Goal: Task Accomplishment & Management: Manage account settings

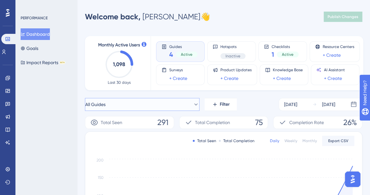
click at [180, 106] on button "All Guides" at bounding box center [142, 104] width 114 height 13
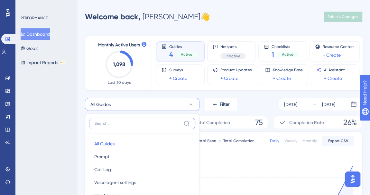
scroll to position [80, 0]
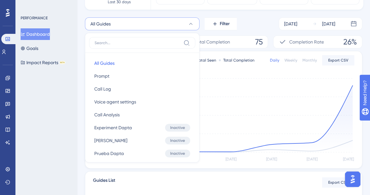
click at [82, 72] on div "Performance Users Engagement Widgets Feedback Product Updates Knowledge Base AI…" at bounding box center [223, 124] width 293 height 389
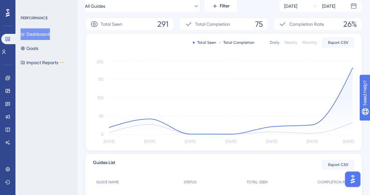
scroll to position [0, 0]
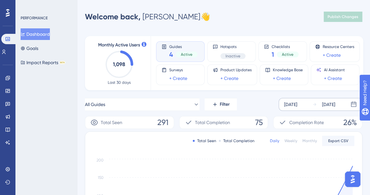
click at [285, 102] on div "[DATE]" at bounding box center [290, 104] width 13 height 8
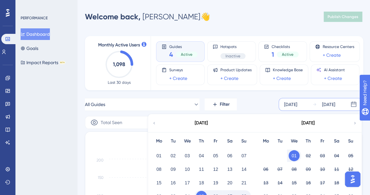
scroll to position [58, 0]
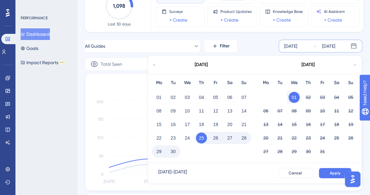
click at [292, 97] on button "01" at bounding box center [293, 97] width 11 height 11
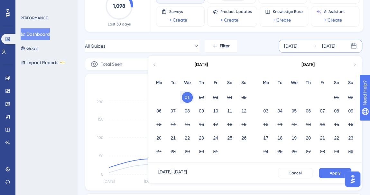
click at [189, 97] on button "01" at bounding box center [187, 97] width 11 height 11
click at [331, 171] on span "Apply" at bounding box center [335, 172] width 11 height 5
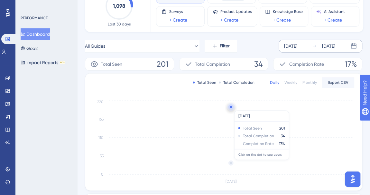
click at [231, 162] on circle at bounding box center [231, 163] width 4 height 4
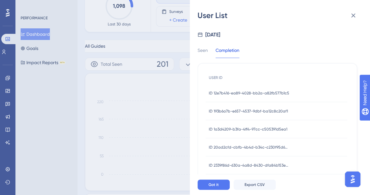
click at [231, 93] on span "ID 12e7b416-ea89-4028-bb2a-a82fb577b1c5" at bounding box center [249, 92] width 80 height 5
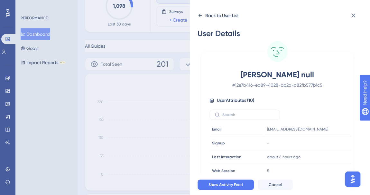
click at [200, 14] on icon at bounding box center [199, 15] width 5 height 5
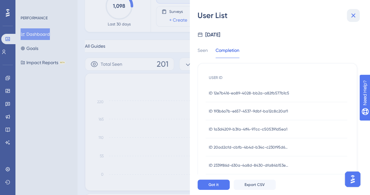
click at [351, 15] on icon at bounding box center [353, 16] width 8 height 8
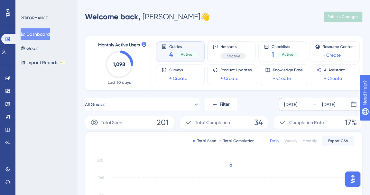
scroll to position [29, 0]
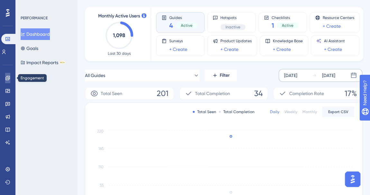
click at [5, 79] on icon at bounding box center [7, 78] width 4 height 4
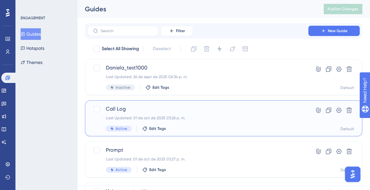
click at [119, 107] on span "Call Log" at bounding box center [198, 109] width 184 height 8
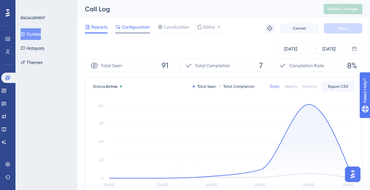
click at [138, 25] on span "Configuration" at bounding box center [136, 27] width 28 height 8
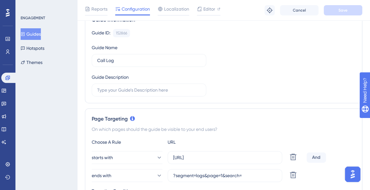
scroll to position [117, 0]
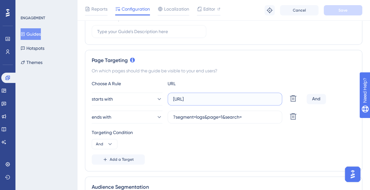
click at [190, 98] on input "[URL]" at bounding box center [225, 99] width 104 height 7
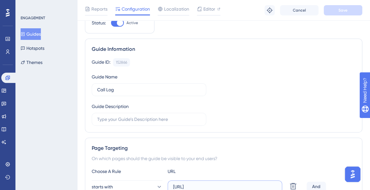
scroll to position [0, 0]
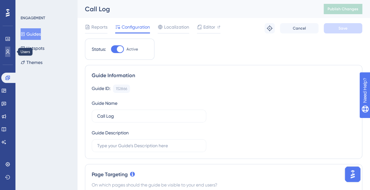
click at [10, 51] on icon at bounding box center [7, 51] width 5 height 5
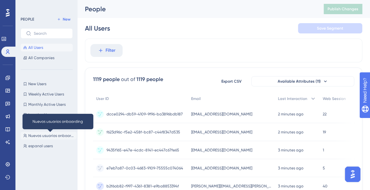
click at [50, 137] on span "Nuevos usuarios onboarding" at bounding box center [51, 135] width 46 height 5
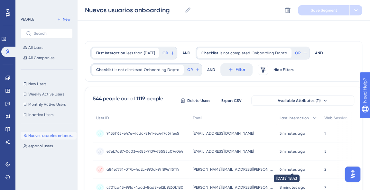
scroll to position [58, 0]
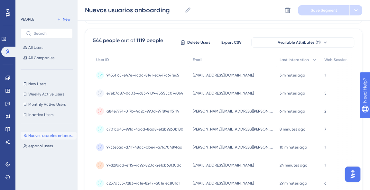
drag, startPoint x: 258, startPoint y: 74, endPoint x: 192, endPoint y: 76, distance: 66.0
click at [192, 76] on div "[EMAIL_ADDRESS][DOMAIN_NAME] [EMAIL_ADDRESS][DOMAIN_NAME]" at bounding box center [232, 75] width 87 height 18
copy span "[EMAIL_ADDRESS][DOMAIN_NAME]"
click at [324, 94] on span "5" at bounding box center [325, 93] width 2 height 5
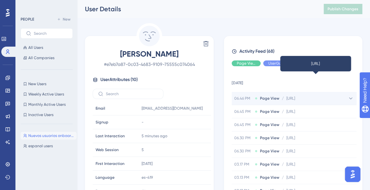
click at [295, 100] on span "[URL]" at bounding box center [290, 98] width 9 height 5
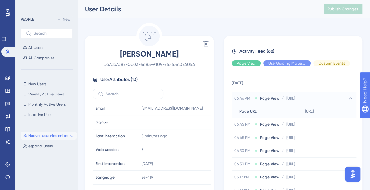
drag, startPoint x: 322, startPoint y: 111, endPoint x: 300, endPoint y: 69, distance: 47.6
click at [300, 69] on div "Activity Feed (68) Page View UserGuiding Material Custom Events [DATE] 06.46 PM…" at bounding box center [293, 122] width 123 height 149
click at [292, 86] on td "[DATE]" at bounding box center [294, 81] width 125 height 21
click at [203, 108] on div at bounding box center [201, 108] width 10 height 10
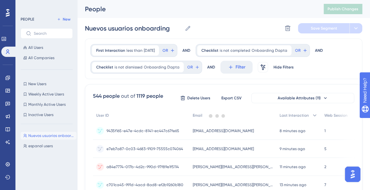
scroll to position [58, 4]
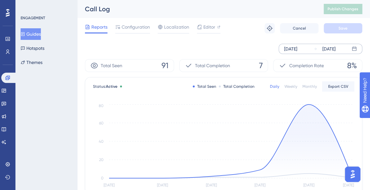
click at [297, 49] on div "[DATE]" at bounding box center [290, 49] width 13 height 8
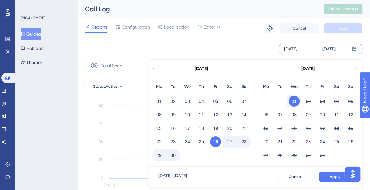
click at [303, 98] on div "02" at bounding box center [308, 101] width 14 height 12
click at [296, 100] on button "01" at bounding box center [293, 101] width 11 height 11
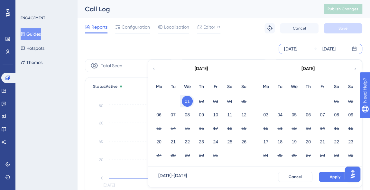
click at [186, 99] on button "01" at bounding box center [187, 101] width 11 height 11
click at [334, 173] on button "Apply" at bounding box center [335, 177] width 32 height 10
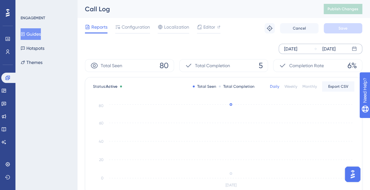
click at [131, 66] on div "Total Seen 80" at bounding box center [129, 65] width 89 height 13
click at [8, 40] on icon at bounding box center [7, 39] width 4 height 4
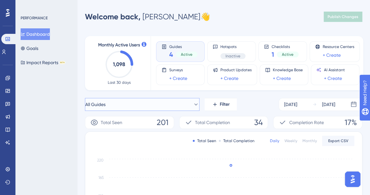
click at [159, 103] on button "All Guides" at bounding box center [142, 104] width 114 height 13
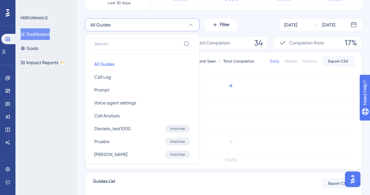
click at [179, 16] on div "Monthly Active Users 1,098 Last 30 days Guides 4 Active Hotspots Inactive Check…" at bounding box center [223, 120] width 277 height 343
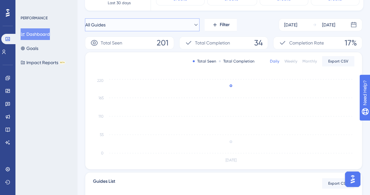
click at [179, 19] on button "All Guides" at bounding box center [142, 24] width 114 height 13
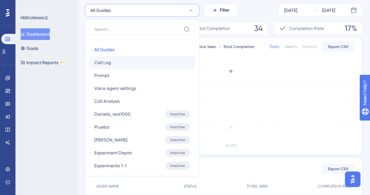
scroll to position [6, 0]
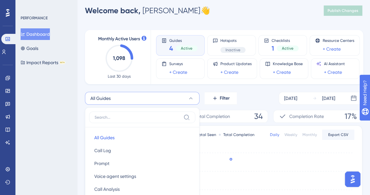
click at [171, 94] on button "All Guides" at bounding box center [142, 98] width 114 height 13
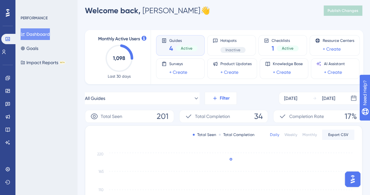
click at [224, 96] on span "Filter" at bounding box center [225, 98] width 10 height 8
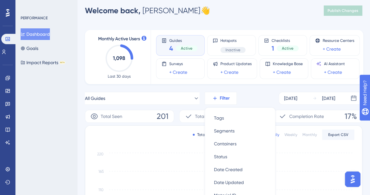
scroll to position [71, 0]
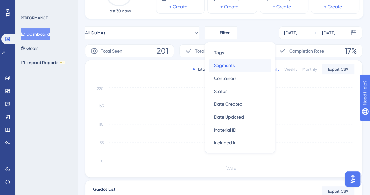
click at [230, 65] on span "Segments" at bounding box center [224, 65] width 21 height 8
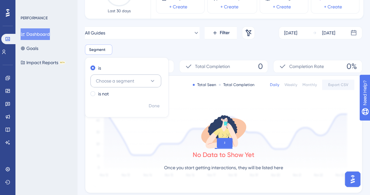
click at [141, 79] on button "Choose a segment" at bounding box center [125, 80] width 71 height 13
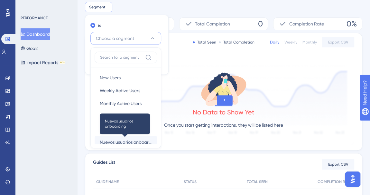
scroll to position [8, 0]
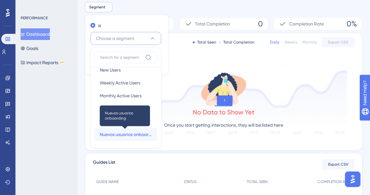
click at [135, 131] on span "Nuevos usuarios onboarding" at bounding box center [126, 134] width 52 height 8
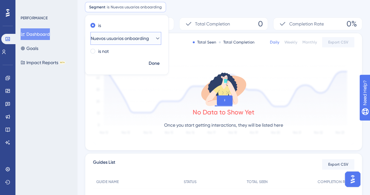
scroll to position [55, 0]
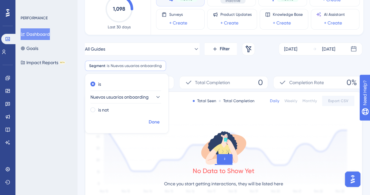
click at [155, 119] on span "Done" at bounding box center [154, 122] width 11 height 8
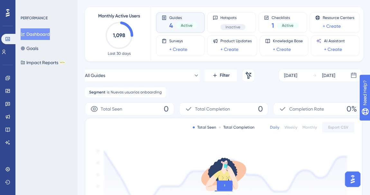
scroll to position [0, 0]
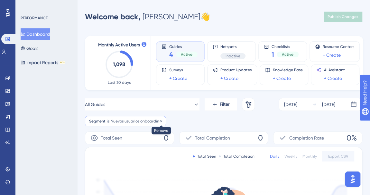
click at [159, 122] on icon at bounding box center [161, 121] width 4 height 4
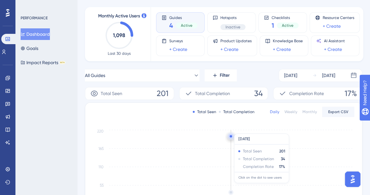
scroll to position [58, 0]
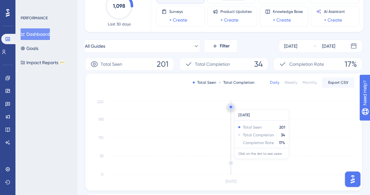
click at [231, 161] on circle at bounding box center [231, 163] width 4 height 4
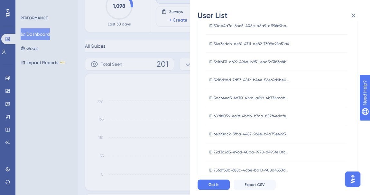
scroll to position [298, 0]
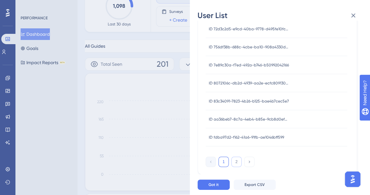
click at [238, 162] on button "2" at bounding box center [236, 161] width 10 height 10
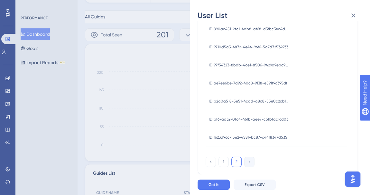
click at [248, 137] on span "ID f623d96c-f5e2-458f-bc87-c44f8347d535" at bounding box center [248, 136] width 78 height 5
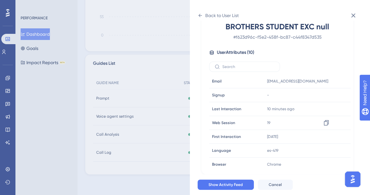
scroll to position [0, 0]
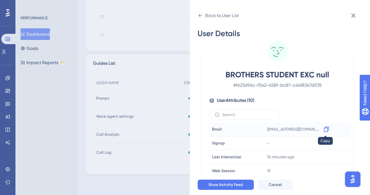
click at [326, 129] on icon at bounding box center [326, 128] width 5 height 5
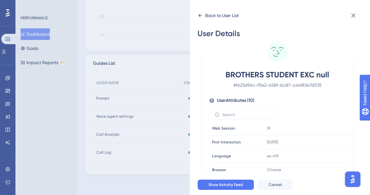
click at [204, 13] on div "Back to User List" at bounding box center [217, 15] width 41 height 10
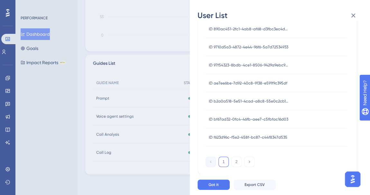
scroll to position [0, 0]
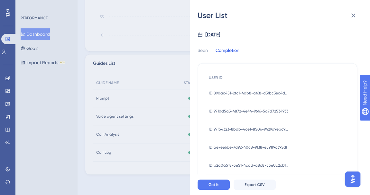
click at [264, 93] on span "ID 890ac451-2fc1-4ab8-af68-d3fbc3ec4dde" at bounding box center [249, 92] width 80 height 5
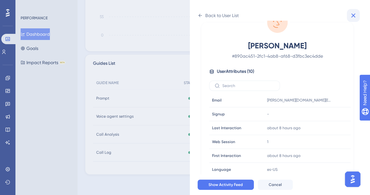
click at [350, 15] on icon at bounding box center [353, 16] width 8 height 8
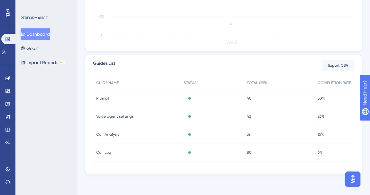
scroll to position [80, 0]
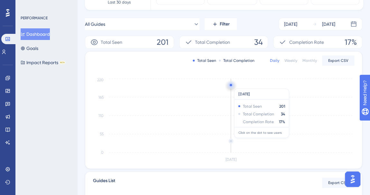
click at [231, 140] on circle at bounding box center [231, 141] width 4 height 4
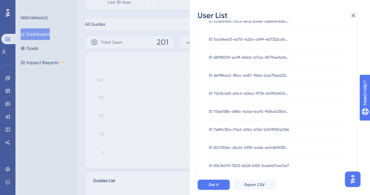
scroll to position [292, 0]
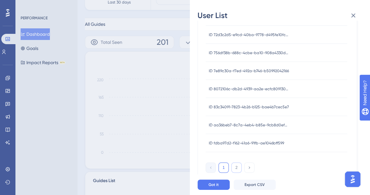
click at [236, 165] on button "2" at bounding box center [236, 167] width 10 height 10
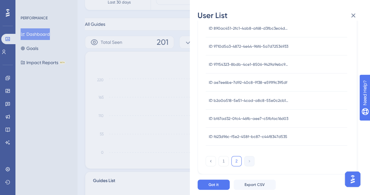
scroll to position [64, 0]
click at [266, 134] on span "ID f623d96c-f5e2-458f-bc87-c44f8347d535" at bounding box center [248, 136] width 78 height 5
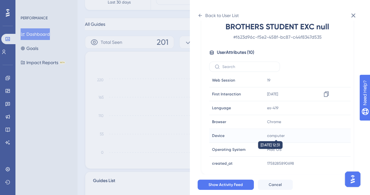
scroll to position [0, 0]
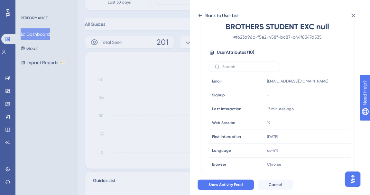
click at [198, 13] on icon at bounding box center [199, 15] width 5 height 5
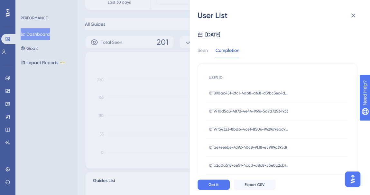
click at [259, 109] on span "ID 9710d5a3-4872-4e44-96f6-5a7d72534933" at bounding box center [248, 110] width 79 height 5
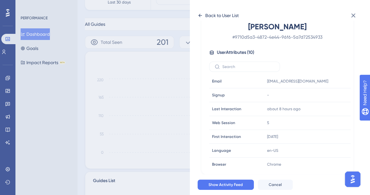
click at [199, 14] on icon at bounding box center [200, 15] width 4 height 3
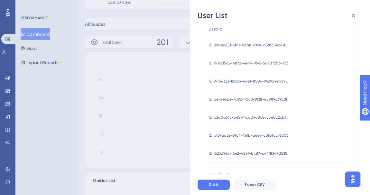
click at [250, 80] on span "ID 97f54323-8bdb-4ce1-8506-9429a9ebc9e4" at bounding box center [249, 80] width 80 height 5
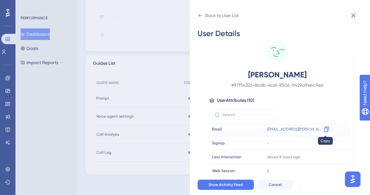
click at [324, 130] on icon at bounding box center [326, 129] width 6 height 6
click at [352, 14] on icon at bounding box center [353, 16] width 4 height 4
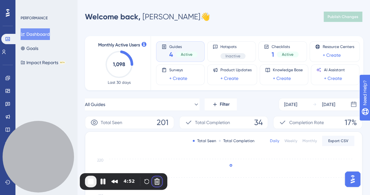
click at [157, 182] on button "Cancel Recording" at bounding box center [157, 181] width 10 height 10
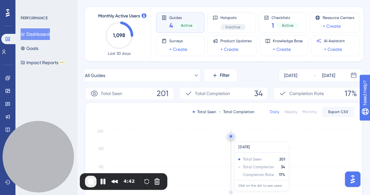
scroll to position [58, 0]
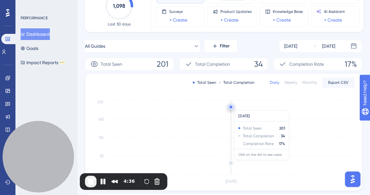
click at [230, 162] on circle at bounding box center [231, 163] width 4 height 4
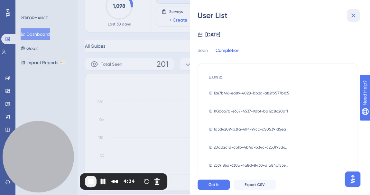
click at [353, 13] on icon at bounding box center [353, 16] width 8 height 8
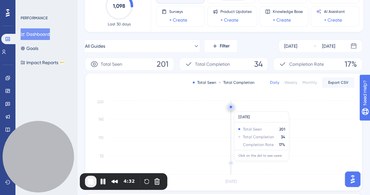
click at [230, 163] on circle at bounding box center [231, 163] width 4 height 4
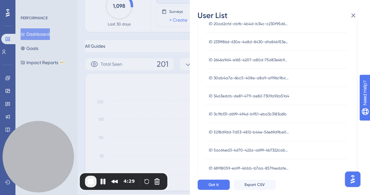
scroll to position [0, 0]
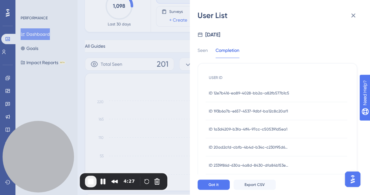
click at [253, 90] on span "ID 12e7b416-ea89-4028-bb2a-a82fb577b1c5" at bounding box center [249, 92] width 80 height 5
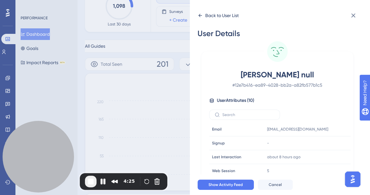
click at [196, 14] on div "Back to User List User Details [PERSON_NAME] null # 12e7b416-ea89-4028-bb2a-a82…" at bounding box center [280, 97] width 180 height 195
click at [201, 14] on icon at bounding box center [199, 15] width 5 height 5
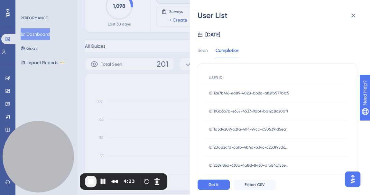
click at [241, 112] on span "ID 193b6a7b-e657-4537-9dbf-ba12c8c20af1" at bounding box center [248, 110] width 79 height 5
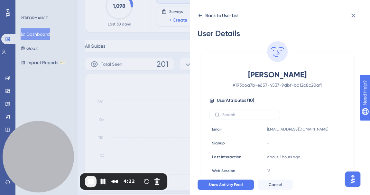
click at [203, 17] on div "Back to User List" at bounding box center [217, 15] width 41 height 10
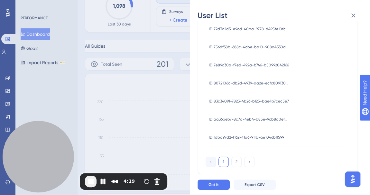
scroll to position [197, 0]
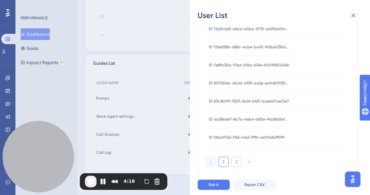
click at [236, 159] on button "2" at bounding box center [236, 161] width 10 height 10
click at [253, 138] on span "ID f623d96c-f5e2-458f-bc87-c44f8347d535" at bounding box center [248, 136] width 78 height 5
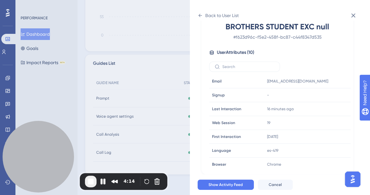
scroll to position [19, 0]
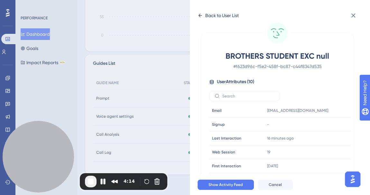
click at [205, 16] on div "Back to User List" at bounding box center [221, 16] width 33 height 8
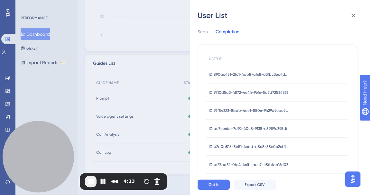
click at [250, 142] on div "ID b2a0a518-5e51-4cad-a8c8-55e0c2cb131d ID b2a0a518-5e51-4cad-a8c8-55e0c2cb131d" at bounding box center [249, 146] width 80 height 18
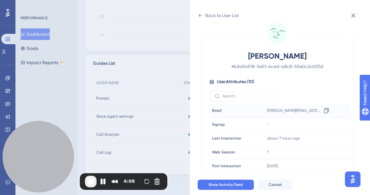
click at [282, 106] on div "[PERSON_NAME][EMAIL_ADDRESS][DOMAIN_NAME] Copy [PERSON_NAME][EMAIL_ADDRESS][DOM…" at bounding box center [298, 110] width 69 height 13
drag, startPoint x: 282, startPoint y: 106, endPoint x: 319, endPoint y: 103, distance: 37.4
click at [319, 104] on td "[PERSON_NAME][EMAIL_ADDRESS][DOMAIN_NAME]" at bounding box center [307, 111] width 87 height 14
click at [324, 111] on icon at bounding box center [326, 110] width 6 height 6
copy span "[PERSON_NAME]@"
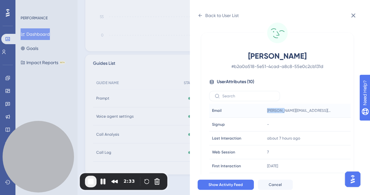
click at [88, 182] on span "End Recording" at bounding box center [91, 181] width 8 height 8
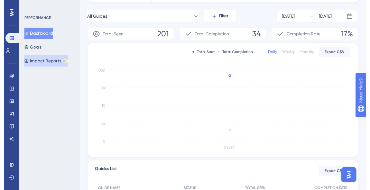
scroll to position [0, 0]
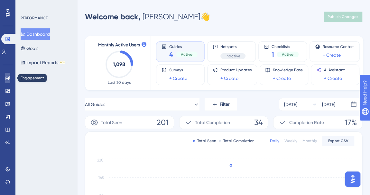
click at [7, 79] on icon at bounding box center [7, 77] width 5 height 5
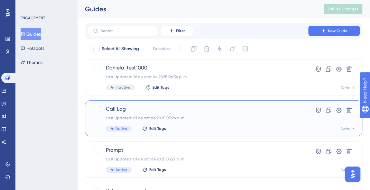
click at [124, 108] on span "Call Log" at bounding box center [198, 109] width 184 height 8
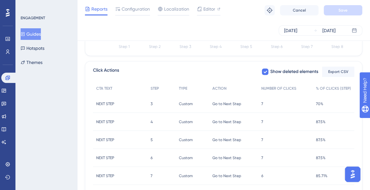
scroll to position [175, 0]
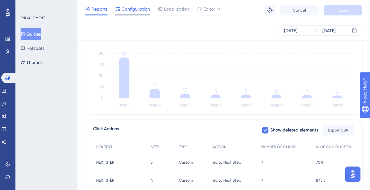
click at [144, 8] on span "Configuration" at bounding box center [136, 9] width 28 height 8
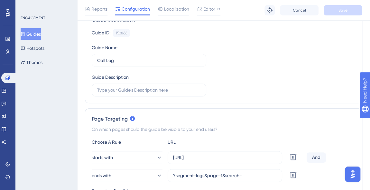
scroll to position [87, 0]
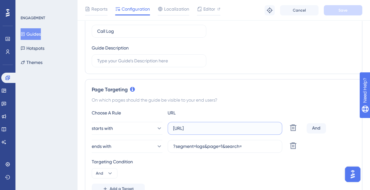
click at [237, 126] on input "[URL]" at bounding box center [225, 128] width 104 height 7
click at [40, 30] on div "ENGAGEMENT Guides Hotspots Themes" at bounding box center [47, 41] width 52 height 53
click at [38, 32] on button "Guides" at bounding box center [31, 34] width 20 height 12
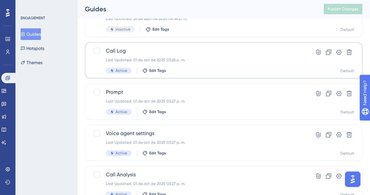
scroll to position [87, 0]
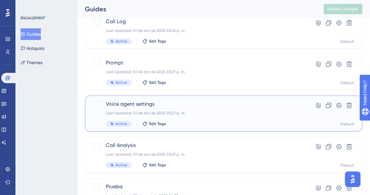
click at [132, 104] on span "Voice agent settings" at bounding box center [198, 104] width 184 height 8
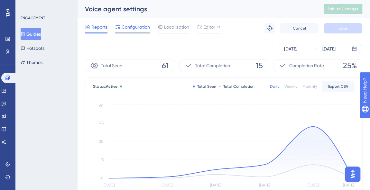
click at [138, 25] on span "Configuration" at bounding box center [136, 27] width 28 height 8
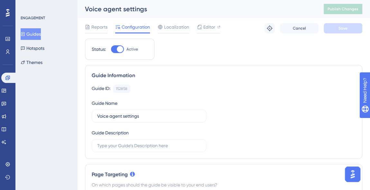
scroll to position [117, 0]
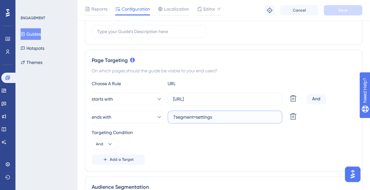
click at [204, 116] on input "?segment=settings" at bounding box center [225, 117] width 104 height 7
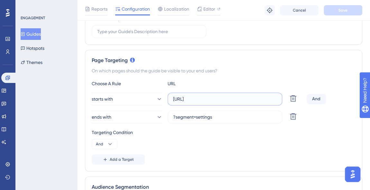
click at [212, 98] on input "[URL]" at bounding box center [225, 99] width 104 height 7
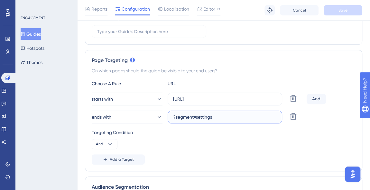
click at [205, 117] on input "?segment=settings" at bounding box center [225, 117] width 104 height 7
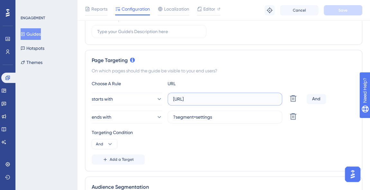
click at [220, 97] on input "[URL]" at bounding box center [225, 99] width 104 height 7
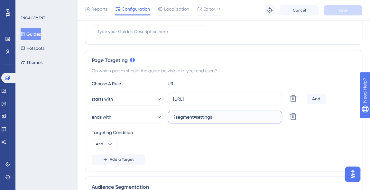
click at [193, 119] on input "?segment=settings" at bounding box center [225, 117] width 104 height 7
